Goal: Information Seeking & Learning: Find specific fact

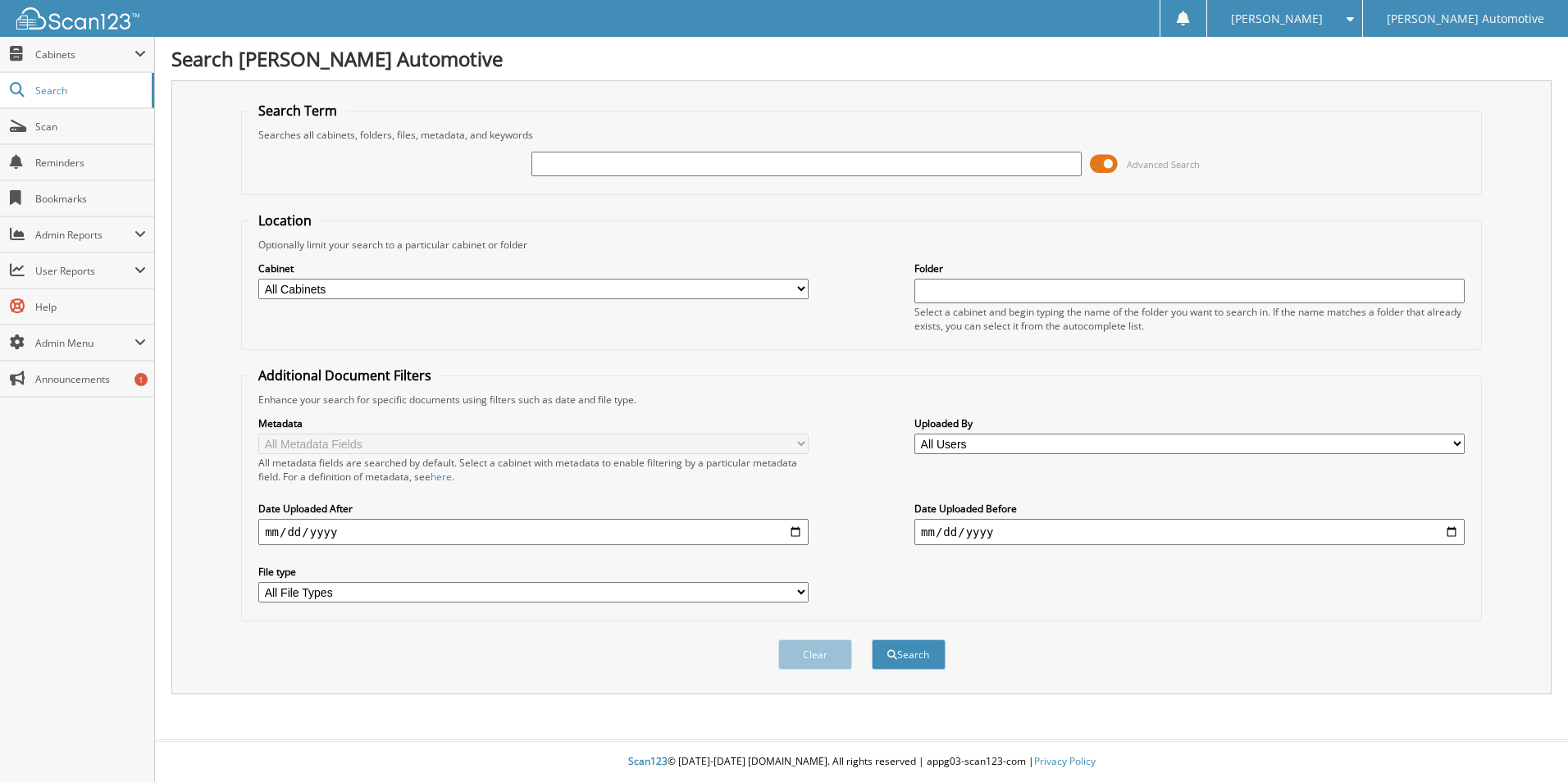
click at [623, 170] on input "text" at bounding box center [806, 163] width 550 height 25
type input "4163"
click at [872, 640] on button "Search" at bounding box center [908, 655] width 74 height 30
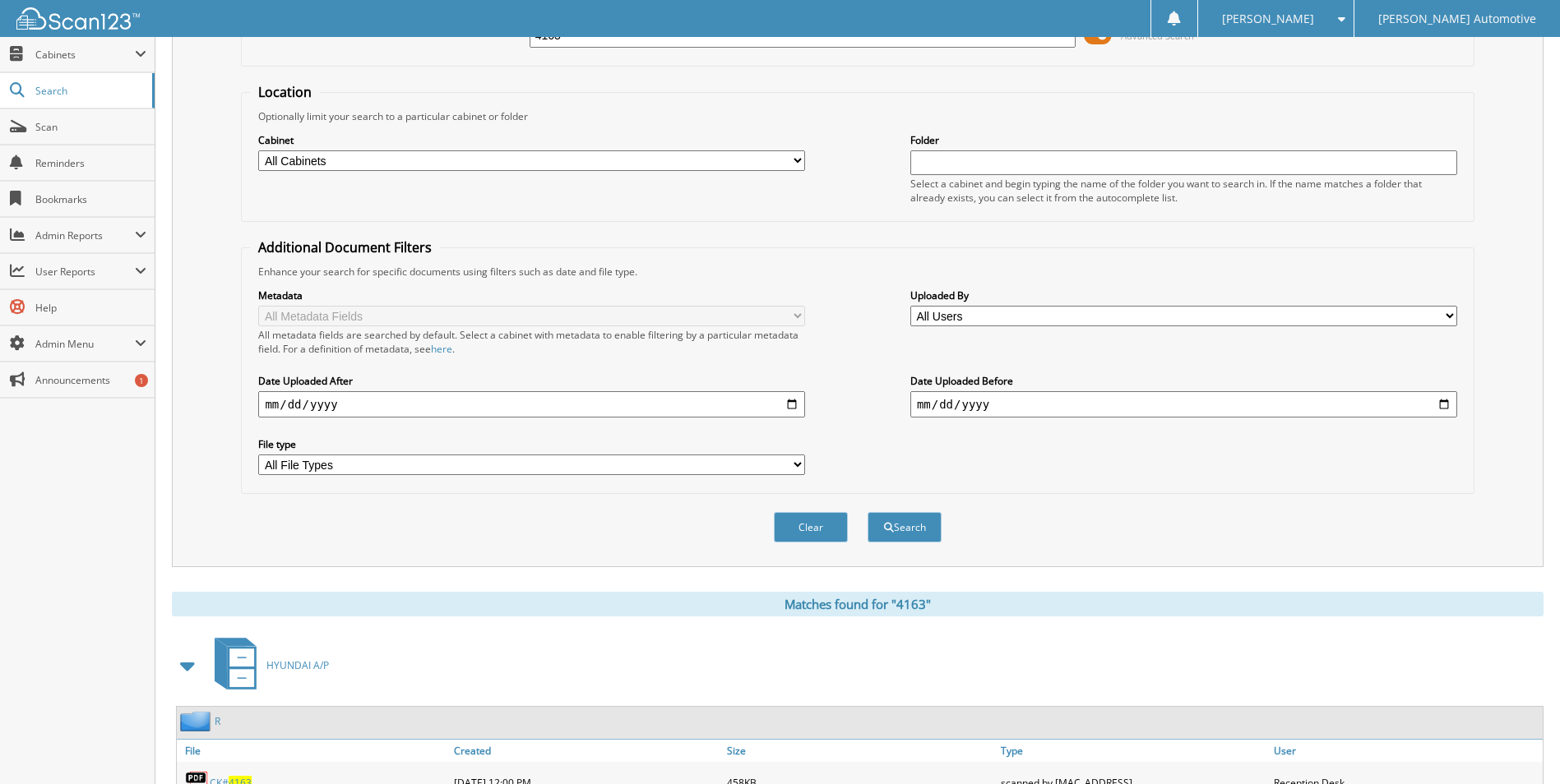
scroll to position [329, 0]
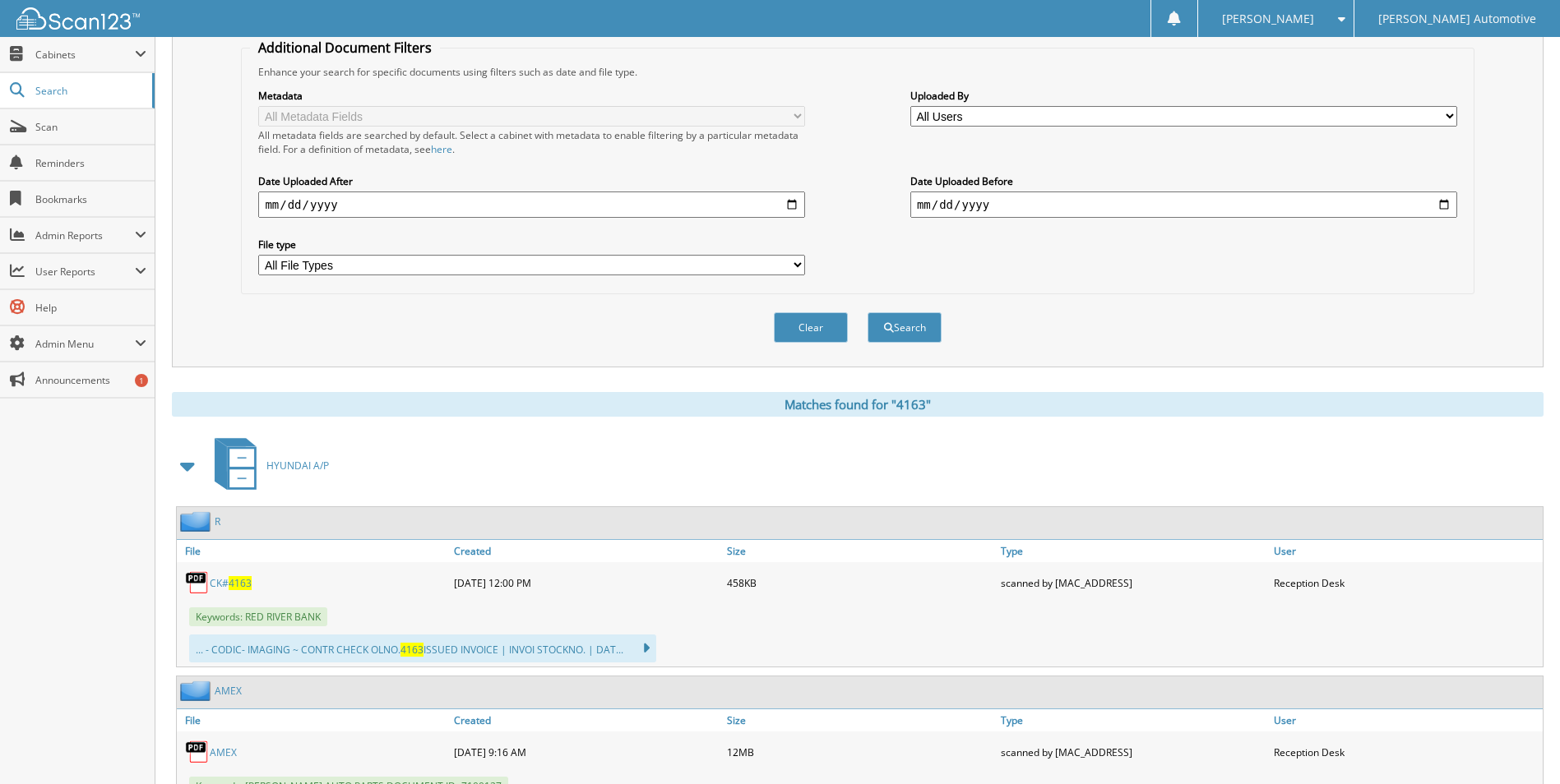
click at [236, 584] on span "4163" at bounding box center [240, 584] width 23 height 14
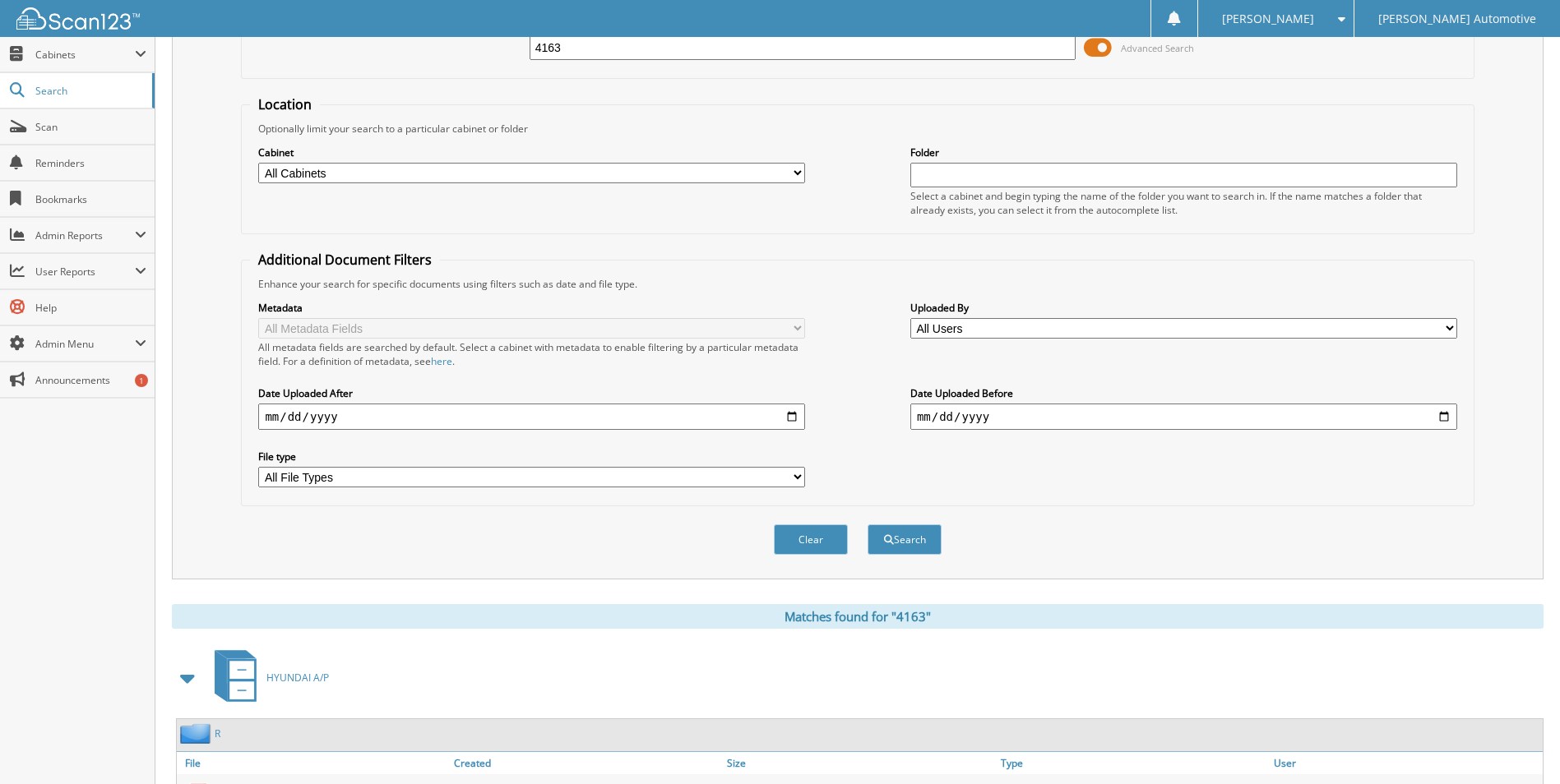
scroll to position [0, 0]
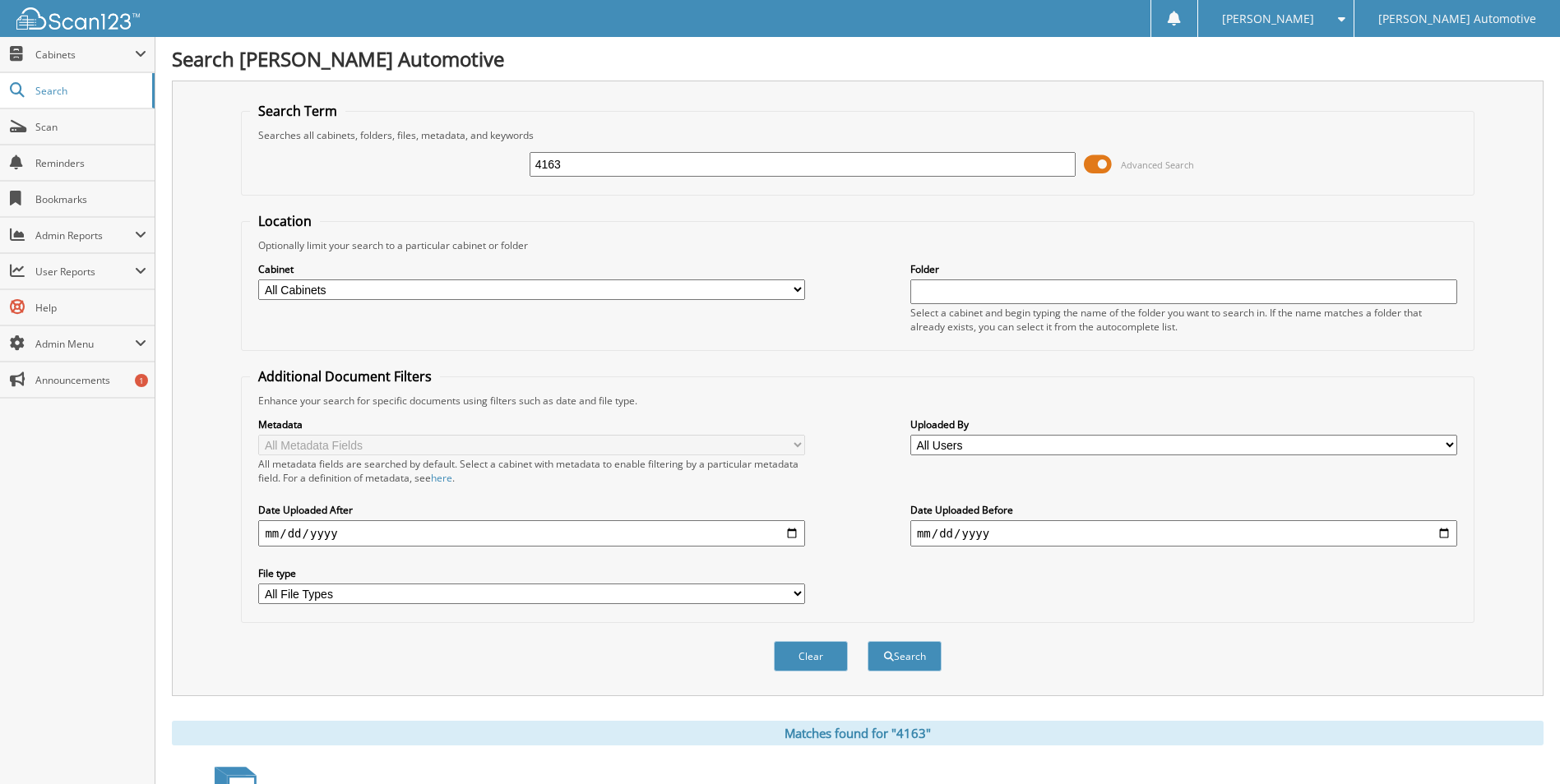
drag, startPoint x: 639, startPoint y: 163, endPoint x: 287, endPoint y: 162, distance: 352.0
click at [287, 162] on div "4163 Advanced Search" at bounding box center [857, 165] width 1215 height 45
click at [57, 73] on link "Search" at bounding box center [77, 90] width 155 height 35
drag, startPoint x: 65, startPoint y: 62, endPoint x: 75, endPoint y: 69, distance: 12.2
click at [65, 62] on span "Cabinets" at bounding box center [77, 54] width 155 height 35
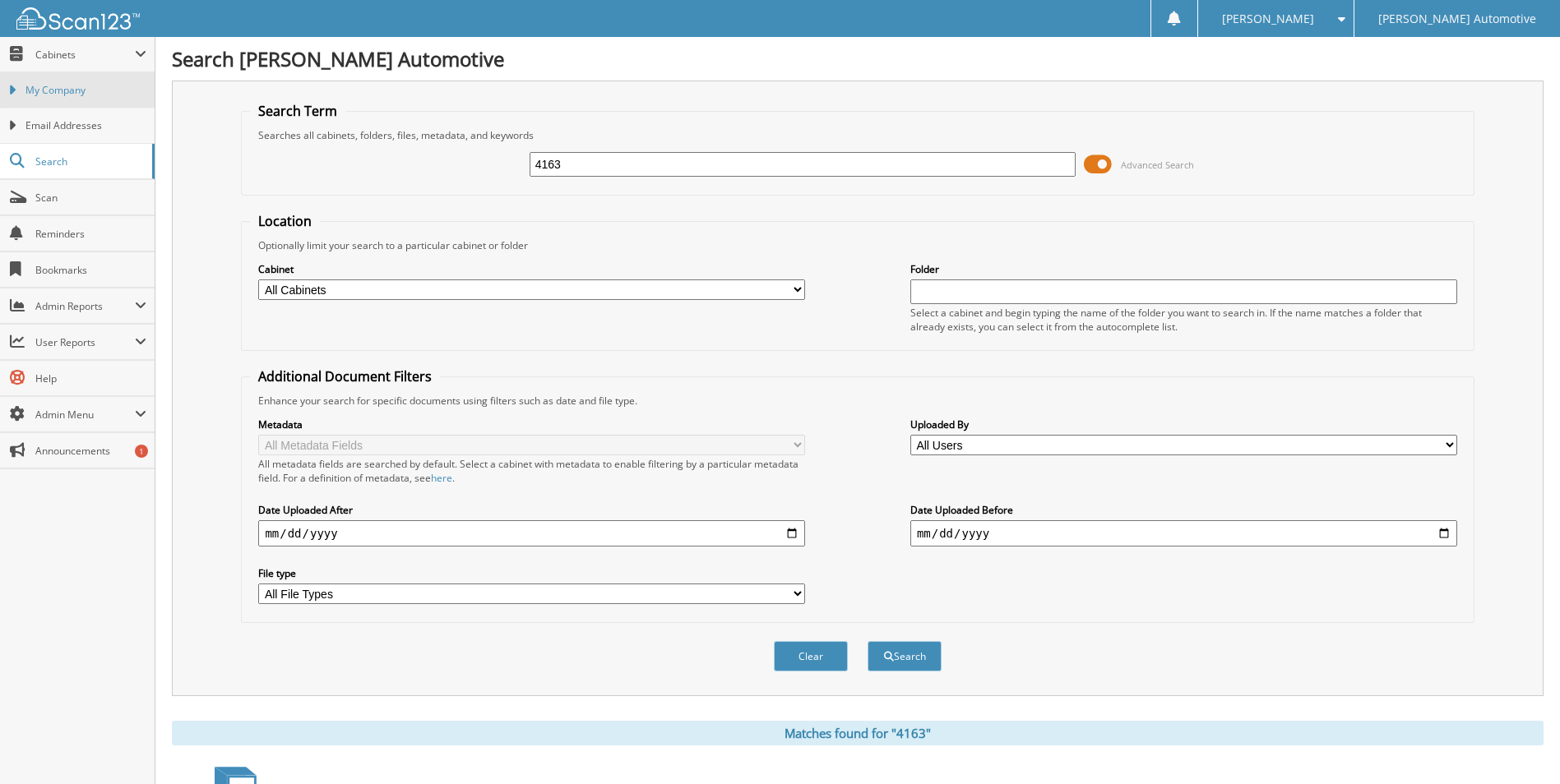
click at [66, 91] on span "My Company" at bounding box center [86, 90] width 121 height 15
